Goal: Find specific page/section: Find specific page/section

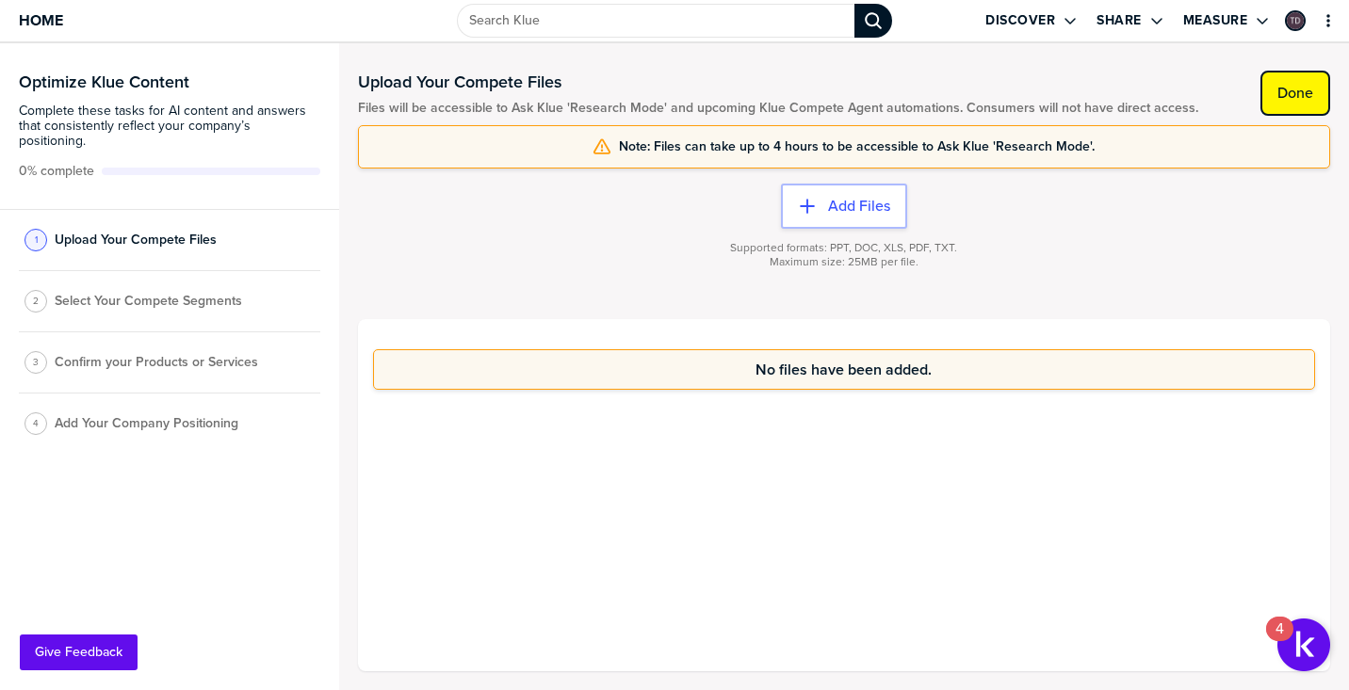
click at [1309, 100] on label "Done" at bounding box center [1295, 93] width 36 height 19
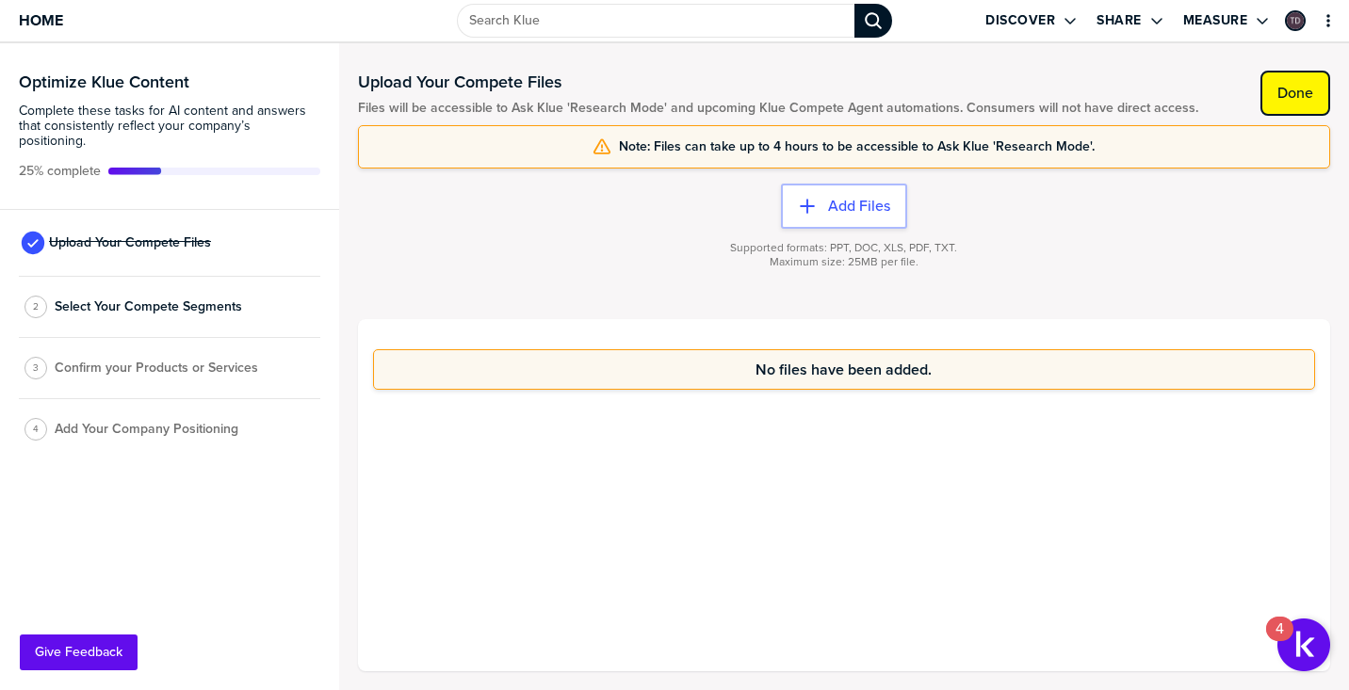
click at [1295, 100] on label "Done" at bounding box center [1295, 93] width 36 height 19
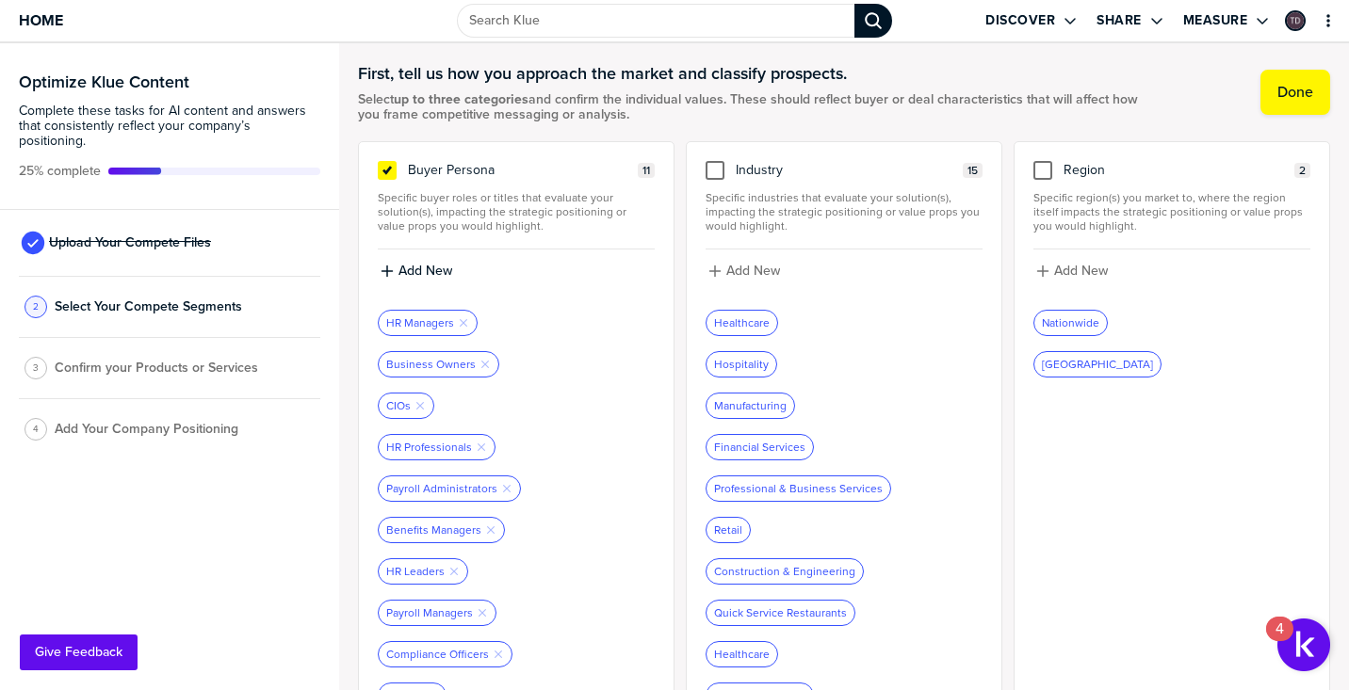
scroll to position [25, 0]
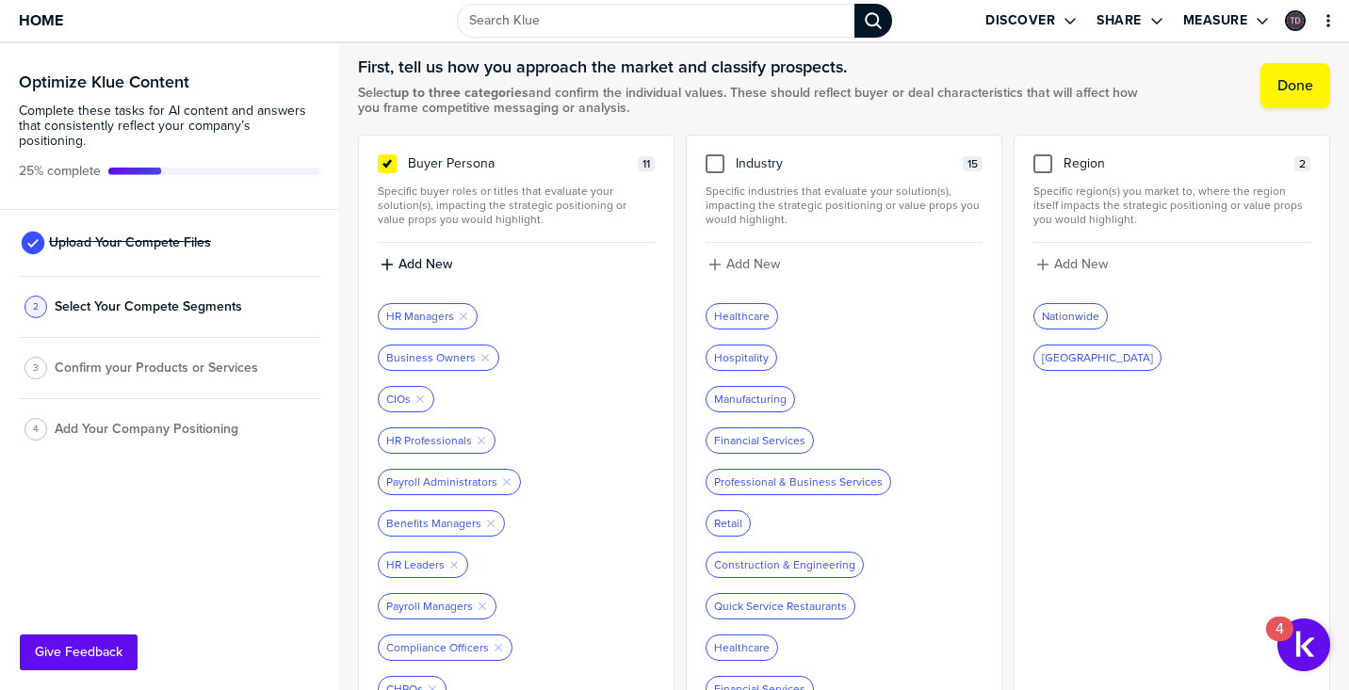
click at [1079, 318] on div "Nationwide" at bounding box center [1070, 316] width 73 height 24
click at [1059, 319] on div "Nationwide" at bounding box center [1070, 316] width 73 height 24
click at [1046, 170] on div at bounding box center [1042, 163] width 19 height 19
click at [1043, 154] on input "checkbox" at bounding box center [1043, 154] width 0 height 0
click at [717, 163] on div at bounding box center [714, 163] width 19 height 19
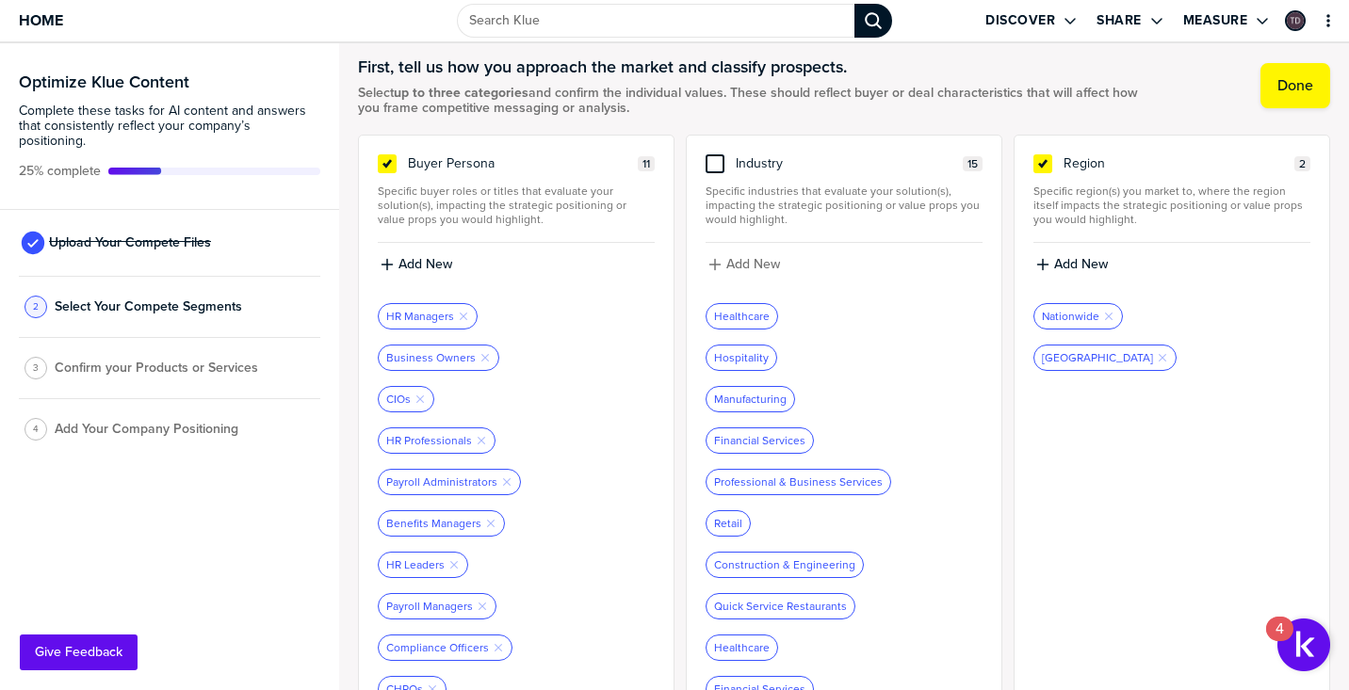
click at [715, 154] on input "checkbox" at bounding box center [715, 154] width 0 height 0
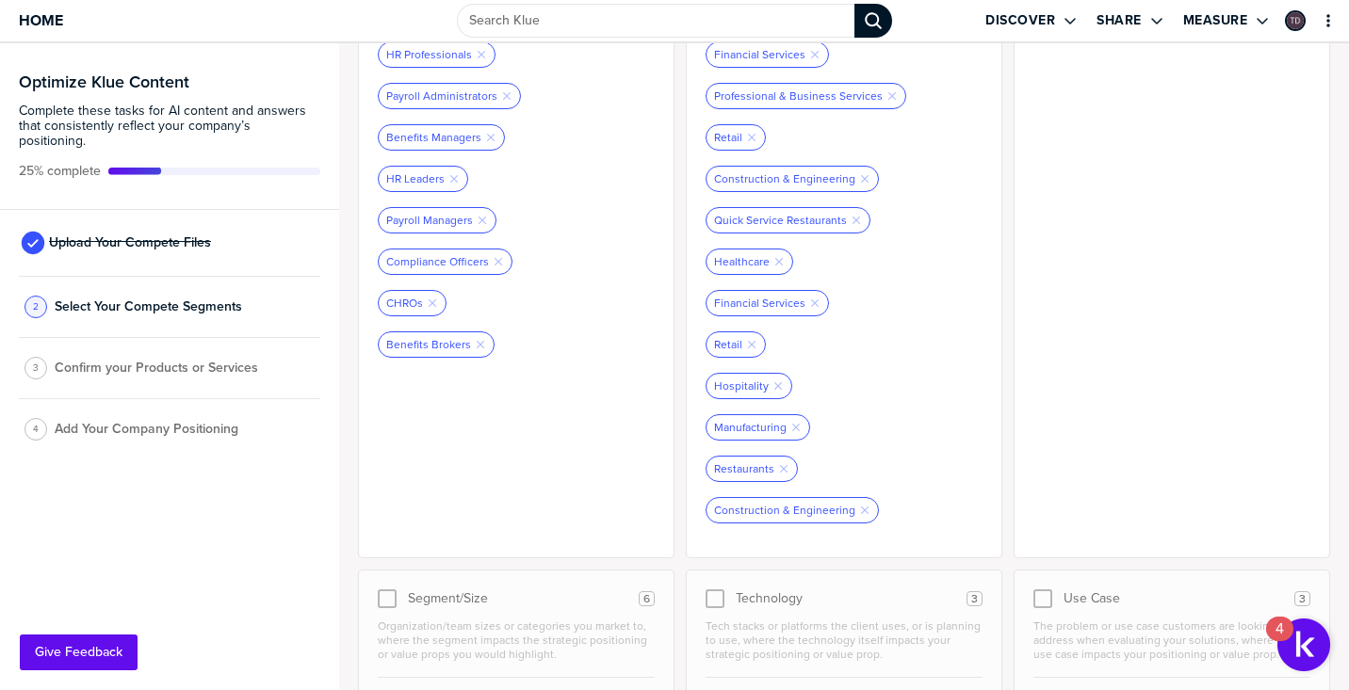
scroll to position [728, 0]
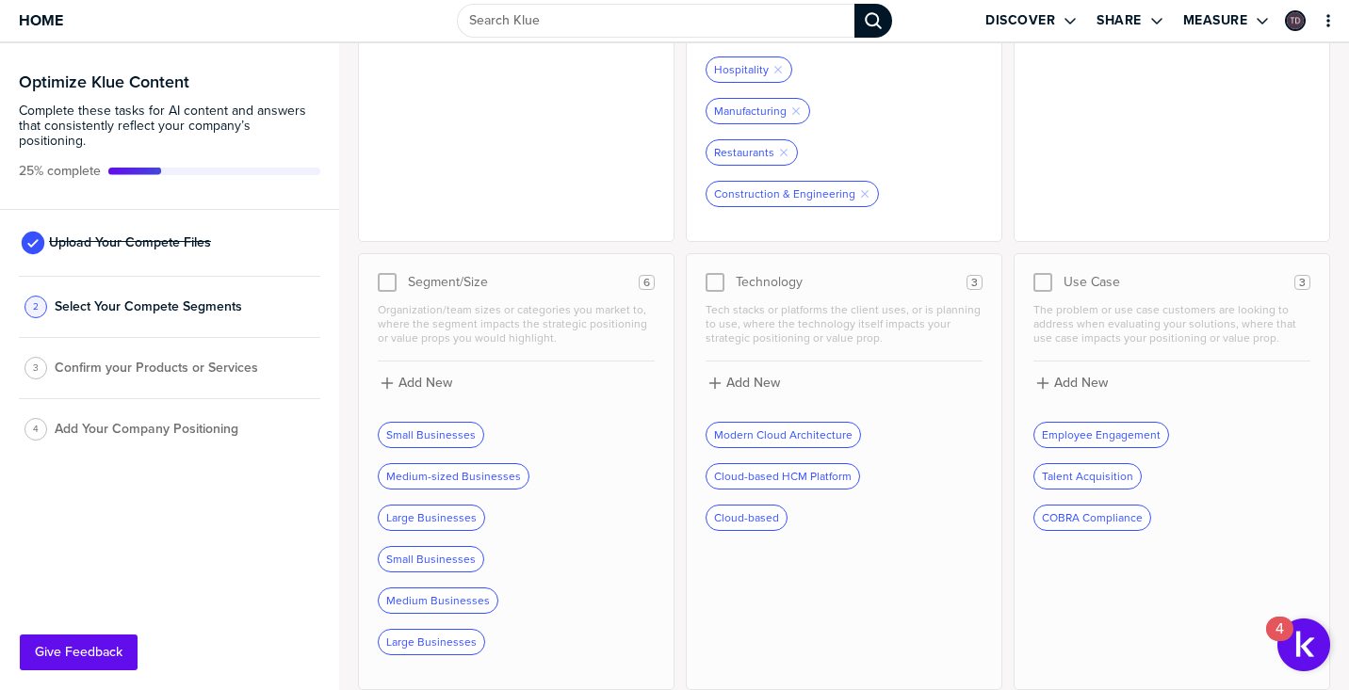
click at [387, 279] on div at bounding box center [387, 282] width 19 height 19
click at [389, 285] on div at bounding box center [387, 282] width 19 height 19
click at [715, 287] on div at bounding box center [714, 282] width 19 height 19
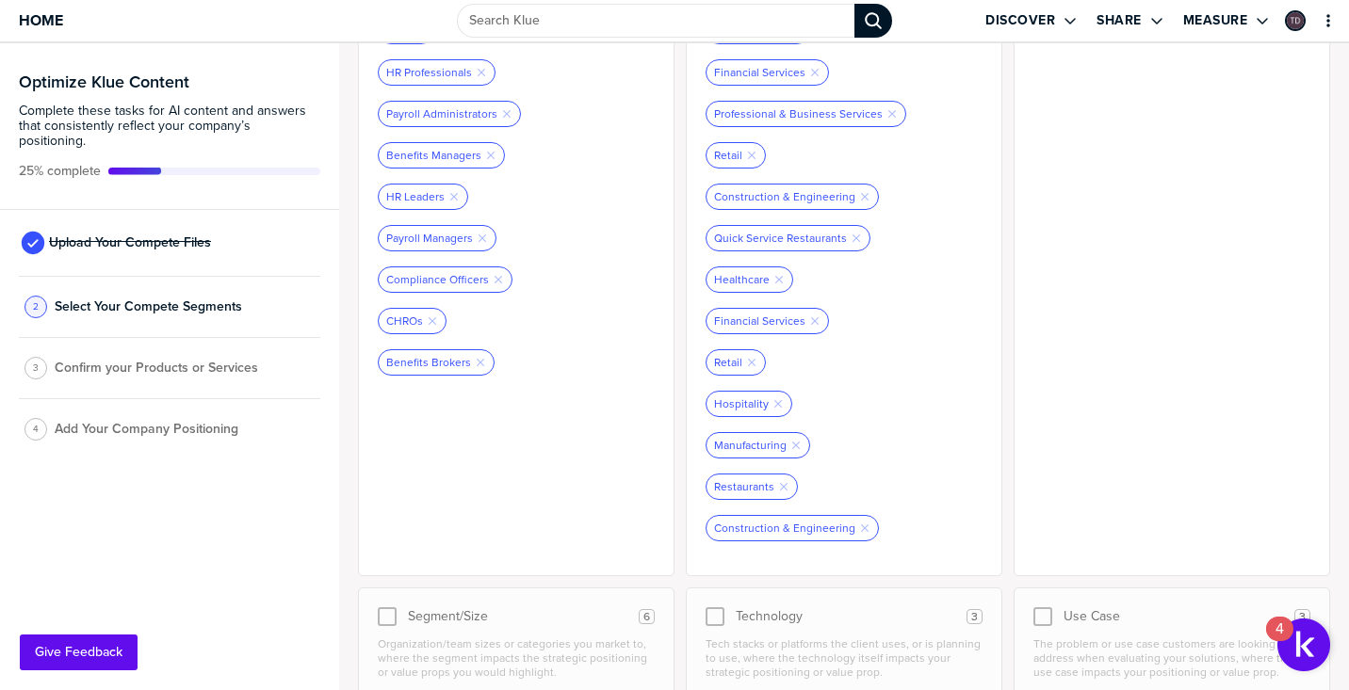
scroll to position [0, 0]
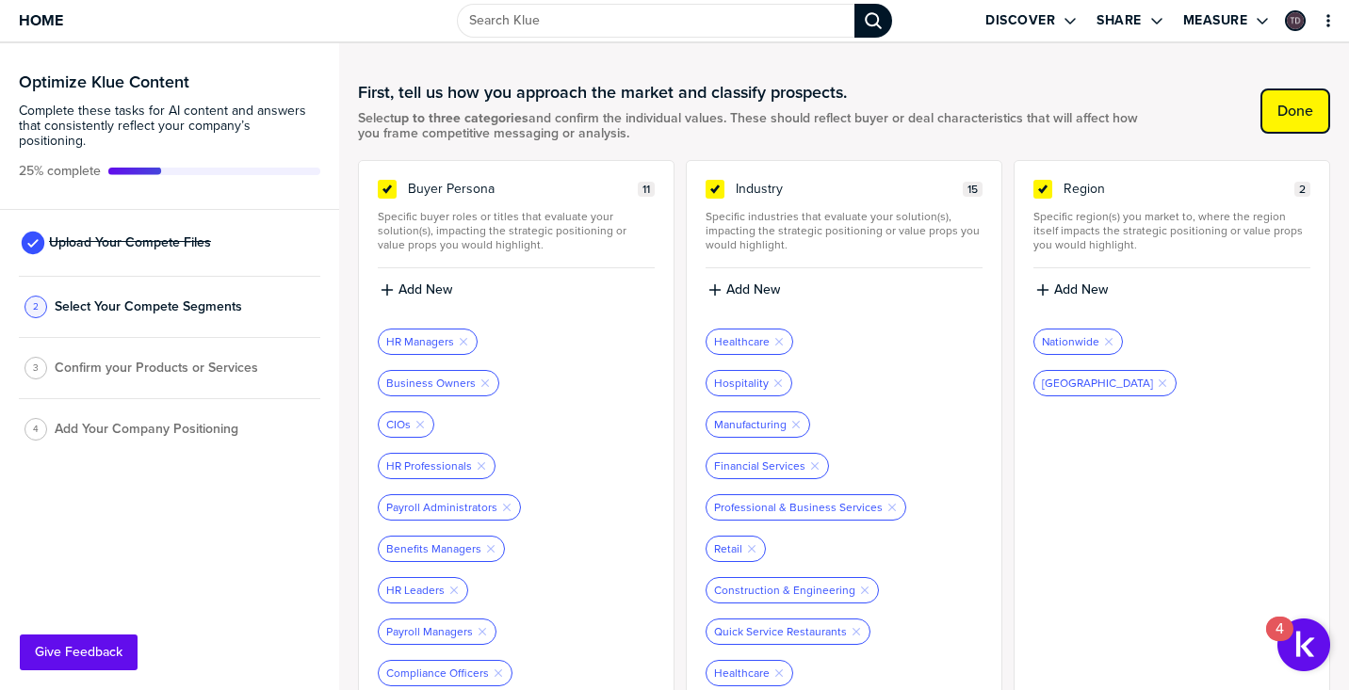
click at [1285, 116] on label "Done" at bounding box center [1295, 111] width 36 height 19
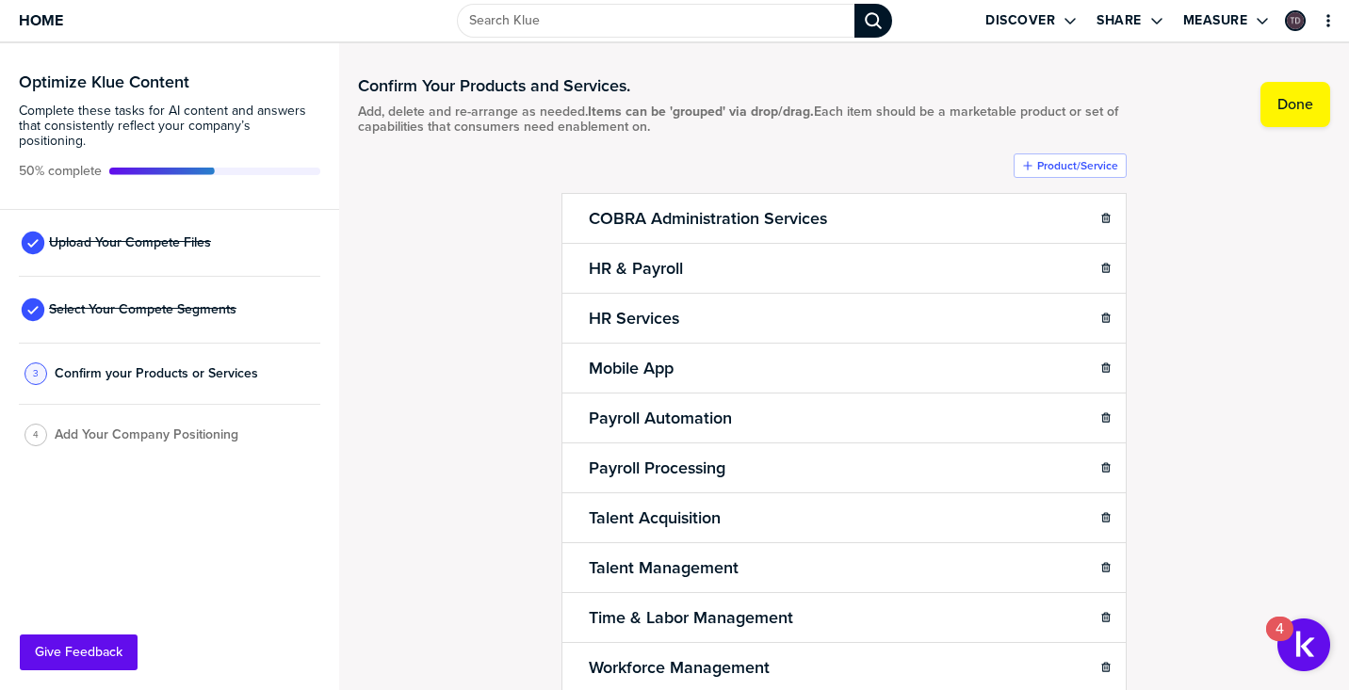
scroll to position [8, 0]
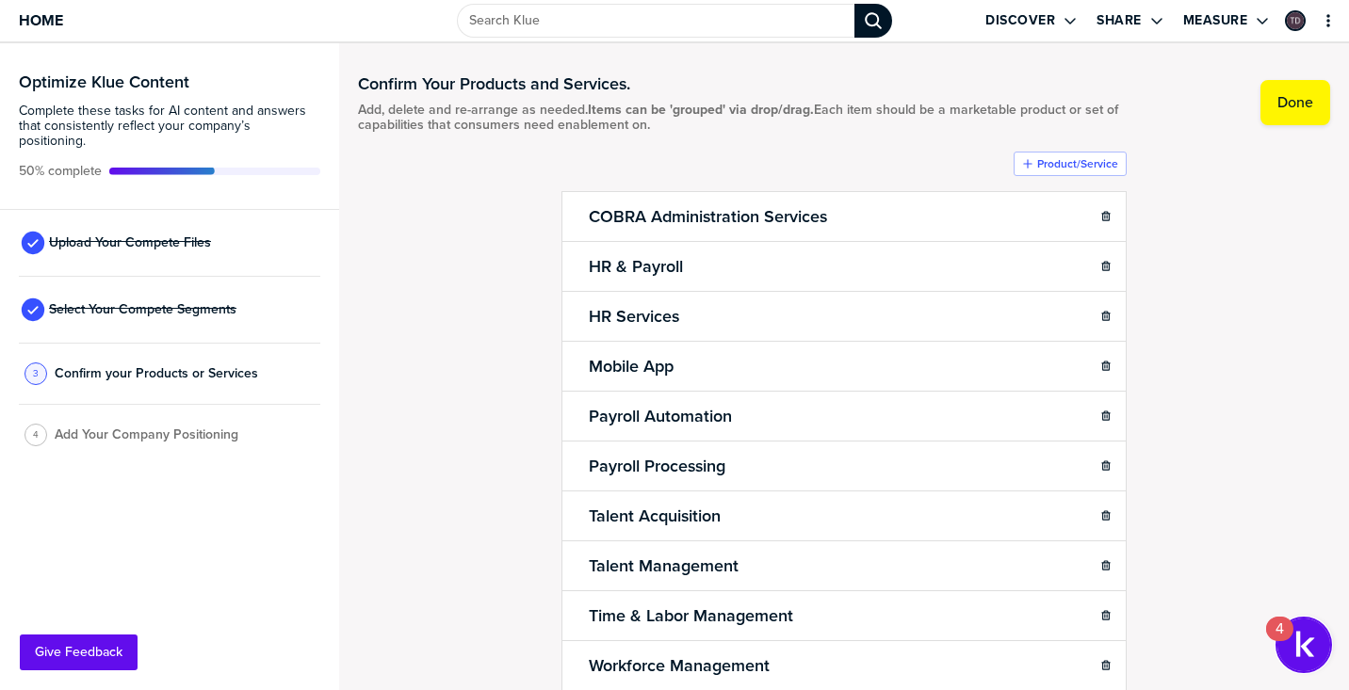
click at [1314, 645] on img "Open Resource Center, 4 new notifications" at bounding box center [1303, 645] width 53 height 53
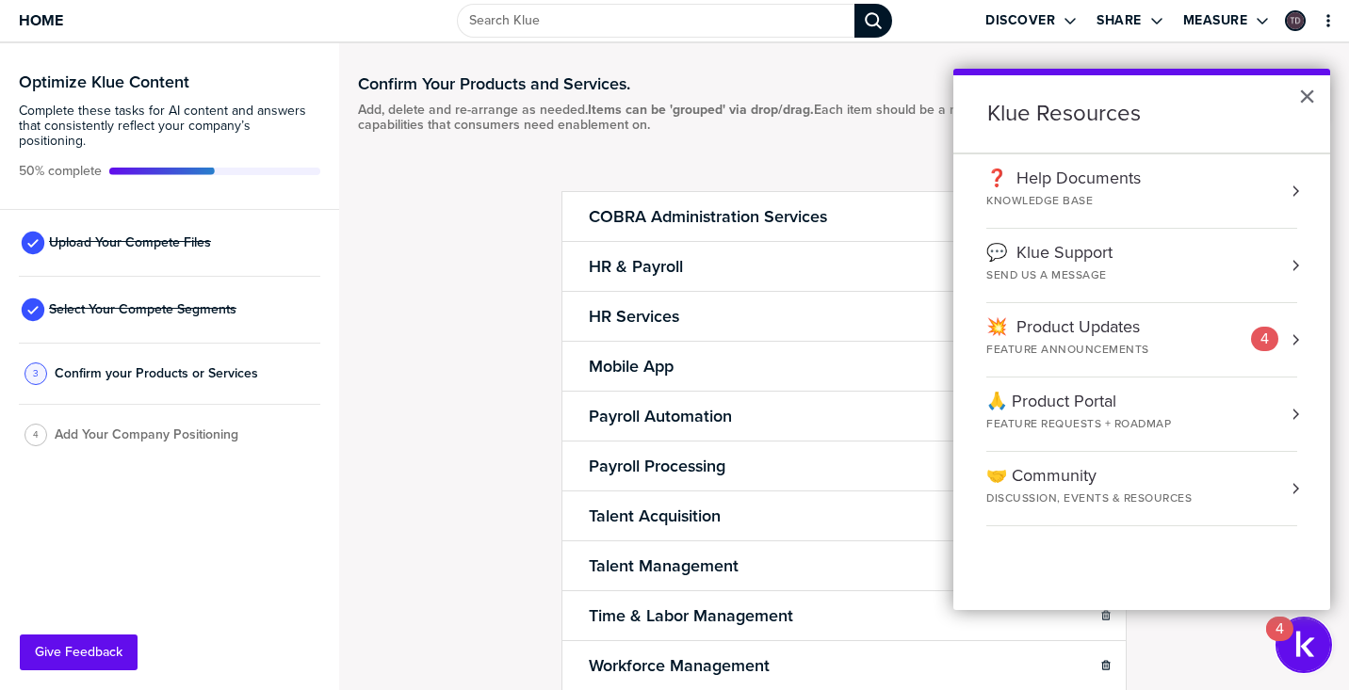
click at [1314, 645] on img "Open Resource Center, 4 new notifications" at bounding box center [1303, 645] width 53 height 53
